Goal: Navigation & Orientation: Go to known website

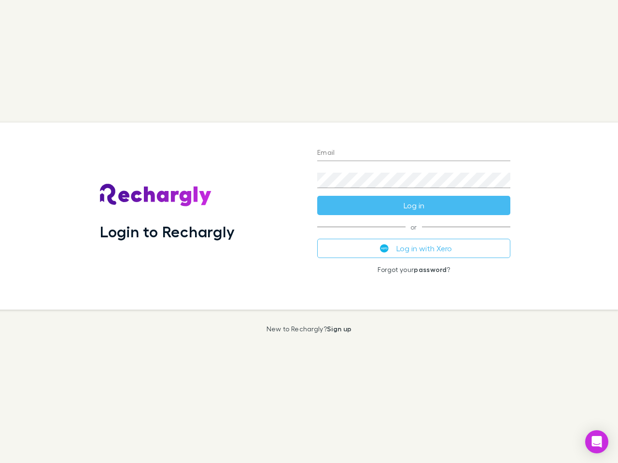
click at [309, 232] on div "Login to Rechargly" at bounding box center [200, 216] width 217 height 187
click at [414, 153] on input "Email" at bounding box center [413, 153] width 193 height 15
click at [414, 206] on button "Log in" at bounding box center [413, 205] width 193 height 19
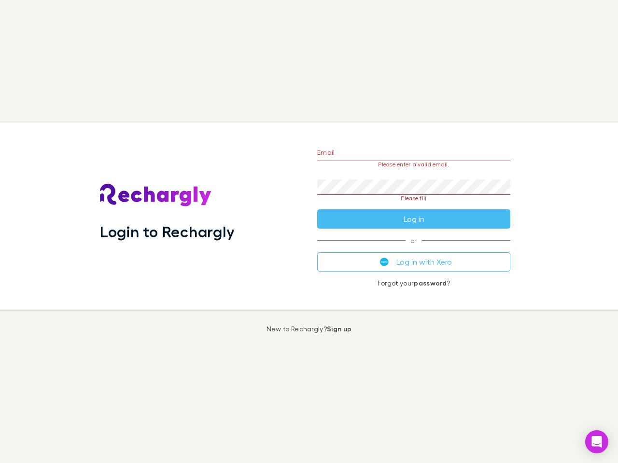
click at [414, 249] on div "Email Please enter a valid email. Password Please fill Log in or Log in with Xe…" at bounding box center [413, 216] width 209 height 187
click at [597, 442] on icon "Open Intercom Messenger" at bounding box center [597, 442] width 10 height 12
